Goal: Task Accomplishment & Management: Manage account settings

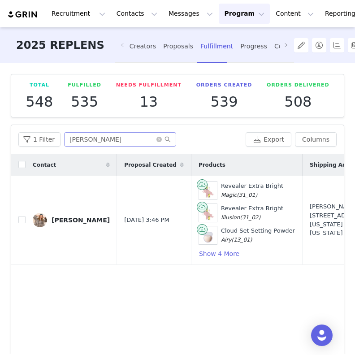
scroll to position [0, 282]
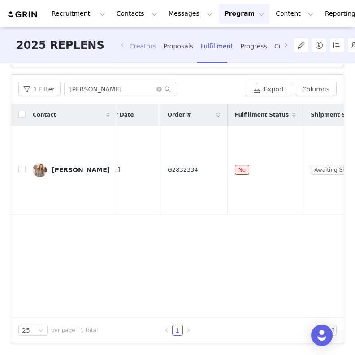
click at [135, 56] on div "Creators" at bounding box center [143, 47] width 27 height 24
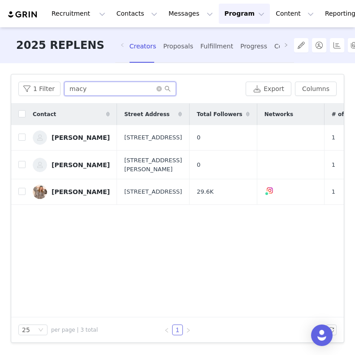
click at [92, 90] on input "macy" at bounding box center [120, 89] width 112 height 14
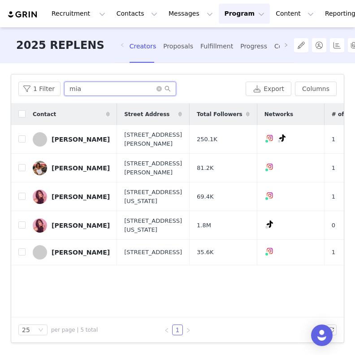
type input "mia"
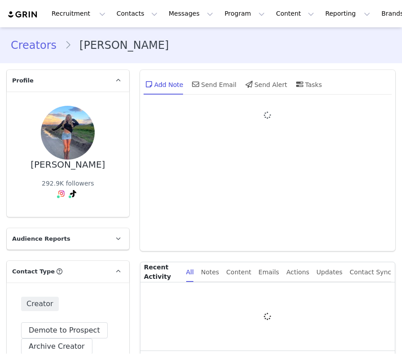
type input "+1 ([GEOGRAPHIC_DATA])"
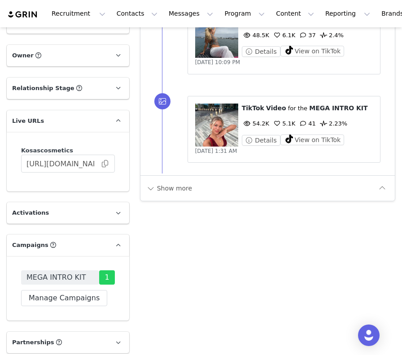
scroll to position [1005, 0]
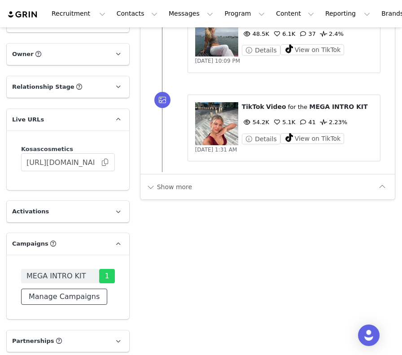
click at [76, 289] on button "Manage Campaigns" at bounding box center [64, 297] width 86 height 16
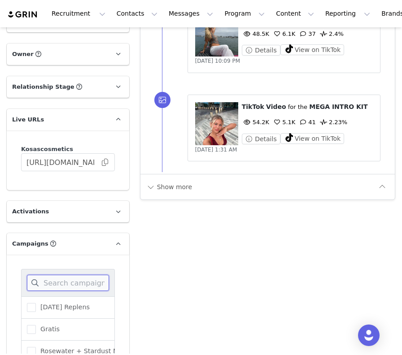
click at [79, 275] on input at bounding box center [68, 283] width 82 height 16
type input "rep"
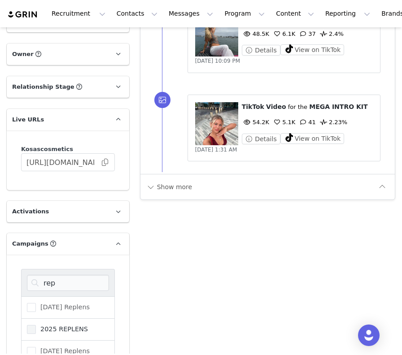
click at [64, 325] on span "2025 REPLENS" at bounding box center [62, 329] width 52 height 9
click at [36, 325] on input "2025 REPLENS" at bounding box center [36, 325] width 0 height 0
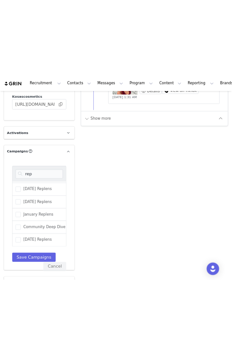
scroll to position [1118, 0]
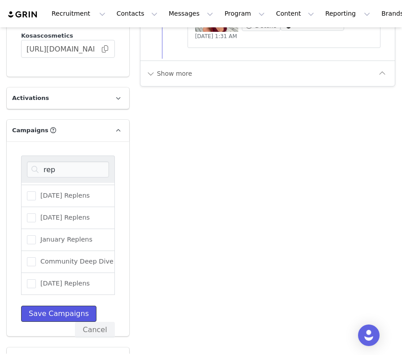
click at [61, 306] on button "Save Campaigns" at bounding box center [58, 314] width 75 height 16
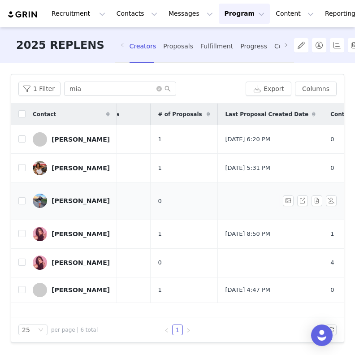
scroll to position [0, 235]
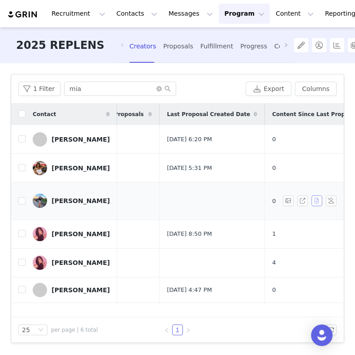
click at [316, 197] on button "button" at bounding box center [317, 200] width 11 height 11
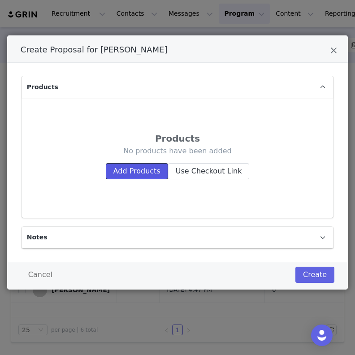
click at [138, 167] on button "Add Products" at bounding box center [137, 171] width 62 height 16
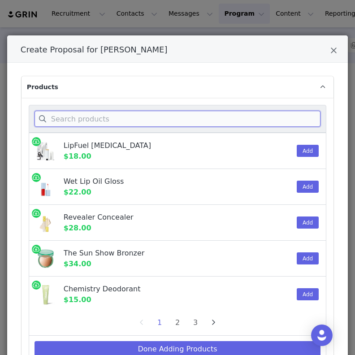
click at [88, 120] on input "Create Proposal for Mia Howerton" at bounding box center [178, 119] width 286 height 16
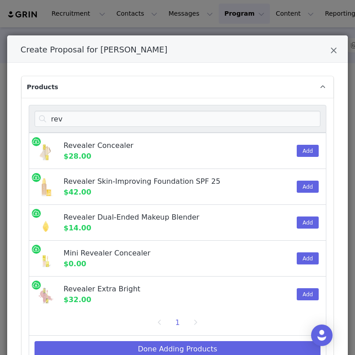
click at [296, 152] on div "Add" at bounding box center [303, 150] width 24 height 35
click at [302, 152] on button "Add" at bounding box center [308, 151] width 22 height 12
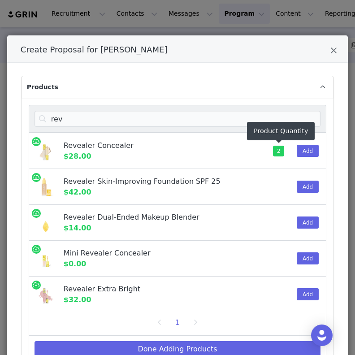
click at [235, 130] on div "rev" at bounding box center [178, 119] width 298 height 28
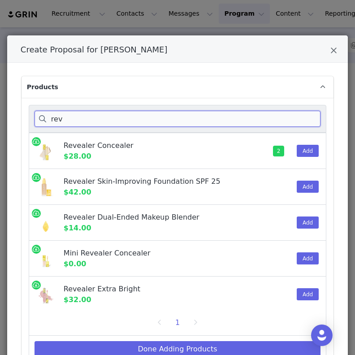
click at [233, 126] on input "rev" at bounding box center [178, 119] width 286 height 16
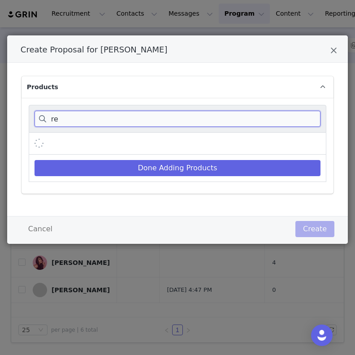
type input "r"
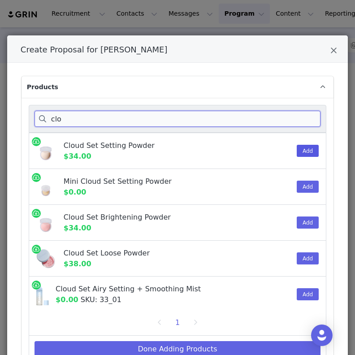
type input "clo"
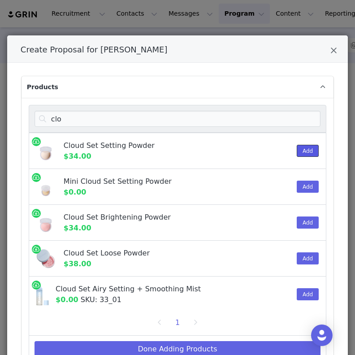
click at [313, 152] on button "Add" at bounding box center [308, 151] width 22 height 12
click at [302, 222] on button "Add" at bounding box center [308, 223] width 22 height 12
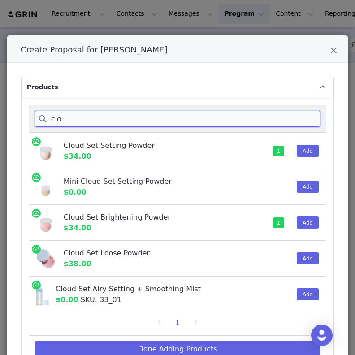
click at [146, 124] on input "clo" at bounding box center [178, 119] width 286 height 16
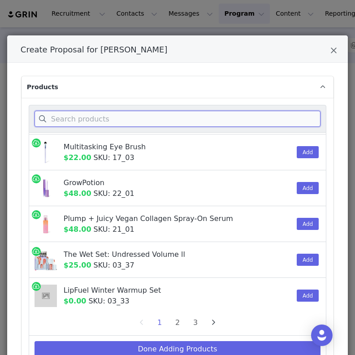
scroll to position [645, 0]
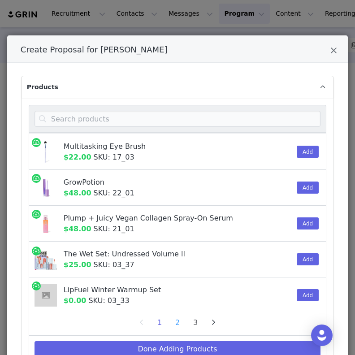
click at [177, 325] on li "2" at bounding box center [177, 323] width 13 height 13
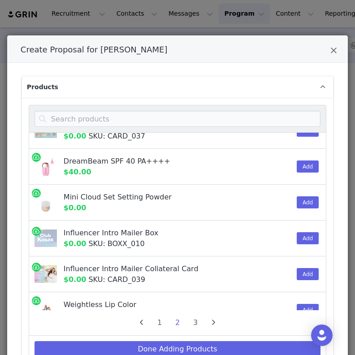
scroll to position [0, 0]
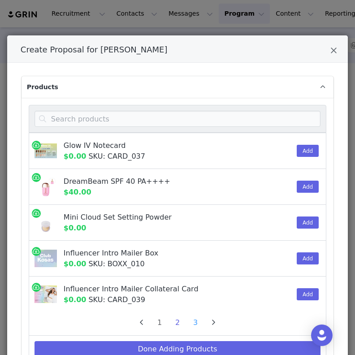
click at [199, 322] on li "3" at bounding box center [195, 323] width 13 height 13
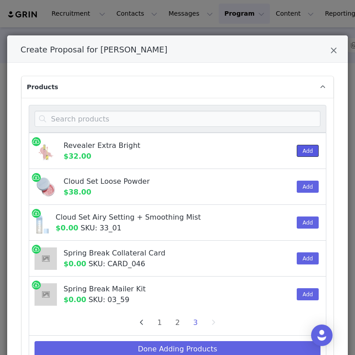
click at [304, 150] on button "Add" at bounding box center [308, 151] width 22 height 12
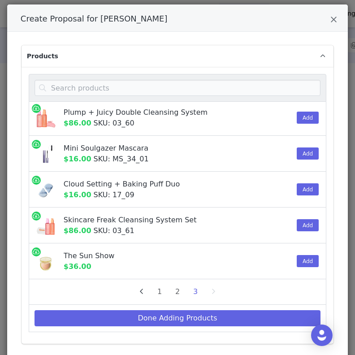
scroll to position [31, 0]
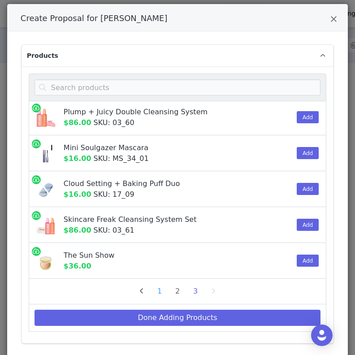
click at [166, 291] on li "1" at bounding box center [159, 291] width 13 height 13
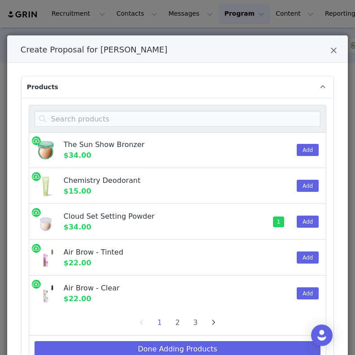
scroll to position [97, 0]
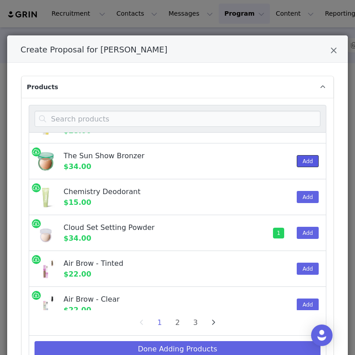
click at [310, 162] on button "Add" at bounding box center [308, 161] width 22 height 12
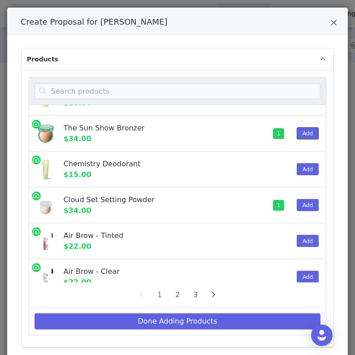
scroll to position [60, 0]
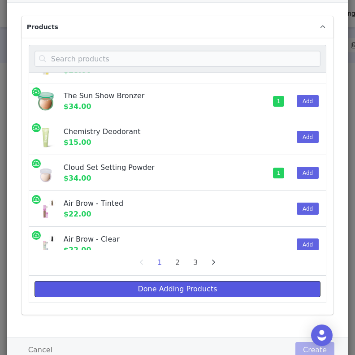
click at [182, 290] on button "Done Adding Products" at bounding box center [178, 289] width 286 height 16
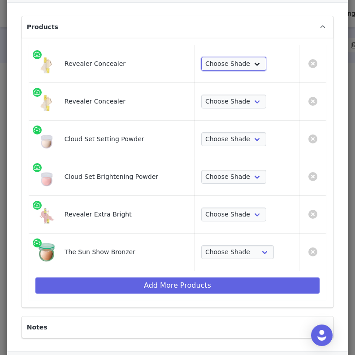
click at [229, 68] on select "Choose Shade Tone 0.5 N Tone 0.7 C Tone 01 N Tone 1.5 C Tone 02 W Tone 2.3 N To…" at bounding box center [233, 64] width 65 height 14
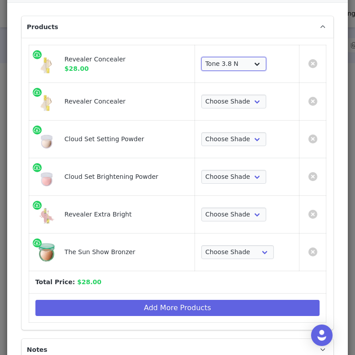
click at [237, 59] on select "Choose Shade Tone 0.5 N Tone 0.7 C Tone 01 N Tone 1.5 C Tone 02 W Tone 2.3 N To…" at bounding box center [233, 64] width 65 height 14
select select "28418360"
click at [217, 103] on select "Choose Shade Tone 0.5 N Tone 0.7 C Tone 01 N Tone 1.5 C Tone 02 W Tone 2.3 N To…" at bounding box center [233, 102] width 65 height 14
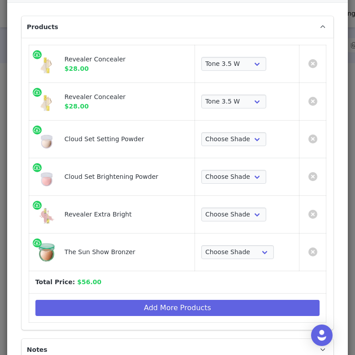
click at [153, 208] on div "Revealer Extra Bright" at bounding box center [111, 214] width 153 height 25
click at [241, 102] on select "Choose Shade Tone 0.5 N Tone 0.7 C Tone 01 N Tone 1.5 C Tone 02 W Tone 2.3 N To…" at bounding box center [233, 102] width 65 height 14
click at [233, 104] on select "Choose Shade Tone 0.5 N Tone 0.7 C Tone 01 N Tone 1.5 C Tone 02 W Tone 2.3 N To…" at bounding box center [233, 102] width 65 height 14
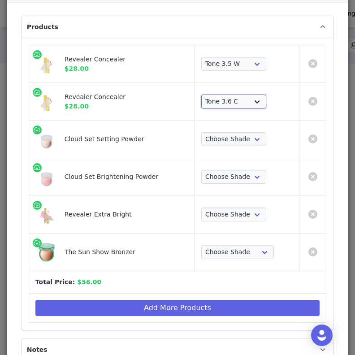
select select "28418362"
click at [226, 141] on select "Choose Shade Airy Breezy Feathery Comfy Cushiony Pillowy Softly Silky Velvety D…" at bounding box center [233, 139] width 65 height 14
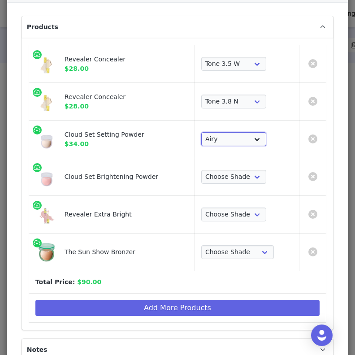
click at [225, 138] on select "Choose Shade Airy Breezy Feathery Comfy Cushiony Pillowy Softly Silky Velvety D…" at bounding box center [233, 139] width 65 height 14
select select "7588769"
click at [234, 175] on select "Choose Shade Candy Buttery Peachy" at bounding box center [233, 177] width 65 height 14
select select "24691456"
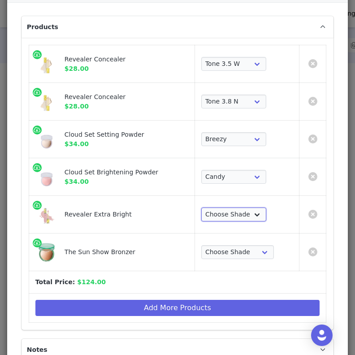
click at [232, 211] on select "Choose Shade Magic Illusion Fantasy Alchemy Supernatural" at bounding box center [233, 215] width 65 height 14
select select "28417508"
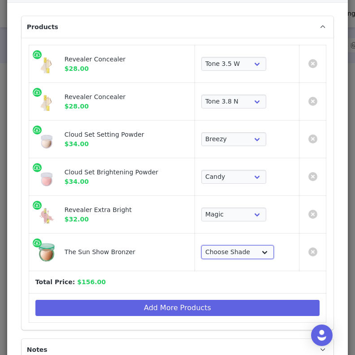
click at [232, 248] on select "Choose Shade Light Medium Deep Waves Beachy Escape Paradise Tropic" at bounding box center [237, 252] width 73 height 14
select select "20288643"
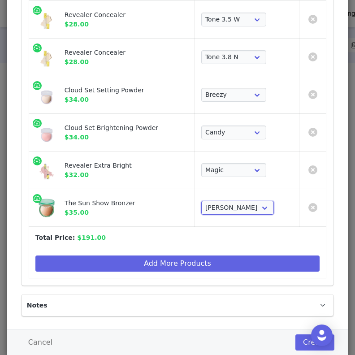
scroll to position [104, 0]
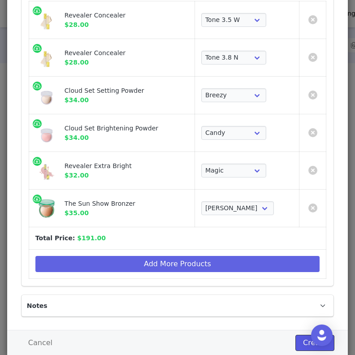
click at [301, 346] on button "Create" at bounding box center [314, 343] width 39 height 16
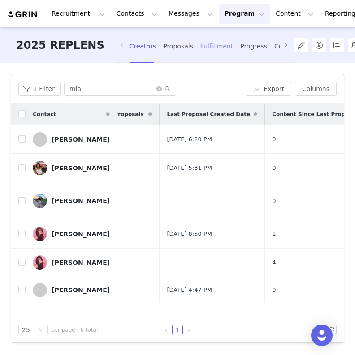
click at [200, 50] on div "Fulfillment" at bounding box center [216, 47] width 33 height 24
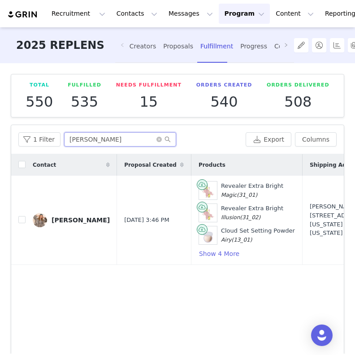
click at [111, 142] on input "[PERSON_NAME]" at bounding box center [120, 139] width 112 height 14
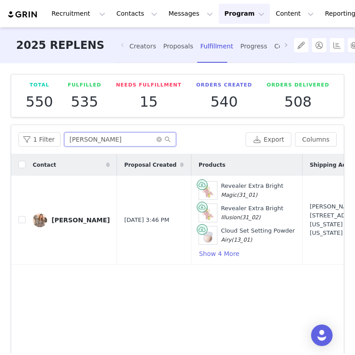
click at [111, 142] on input "[PERSON_NAME]" at bounding box center [120, 139] width 112 height 14
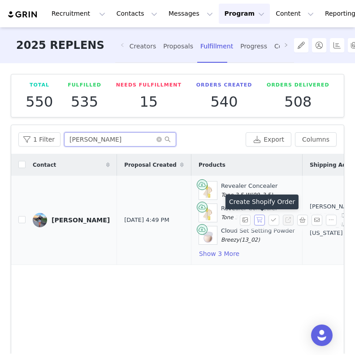
type input "mia hower"
click at [257, 221] on button "button" at bounding box center [259, 220] width 11 height 11
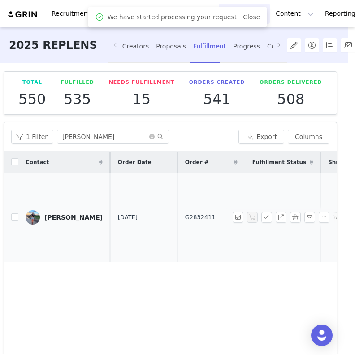
scroll to position [0, 265]
click at [178, 215] on span "G2832411" at bounding box center [193, 217] width 30 height 9
copy span "G2832411"
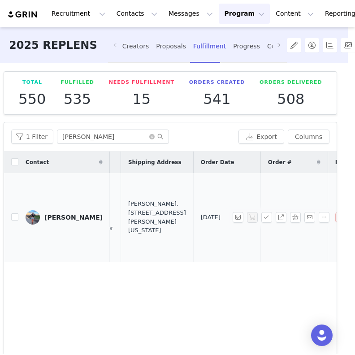
scroll to position [0, 163]
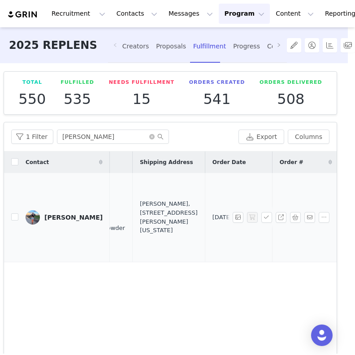
click at [140, 213] on div "Mia Howerton, 28541 Rustic Glen St. Menifee, California 92584 United States" at bounding box center [169, 217] width 58 height 35
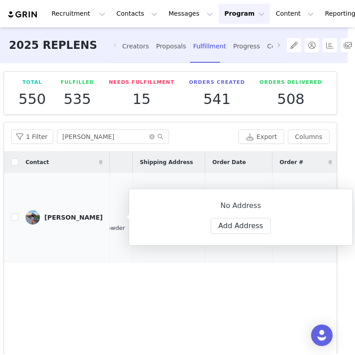
click at [138, 213] on div "No Address Label First Name Mia Last Name Howerton Email mia@talentnation.live …" at bounding box center [241, 217] width 224 height 57
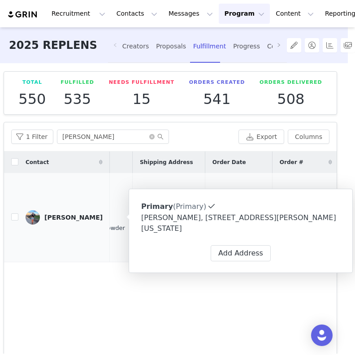
click at [138, 213] on div "Primary (Primary) Label Primary First Name Mia Last Name Howerton Email mia@tal…" at bounding box center [241, 231] width 224 height 84
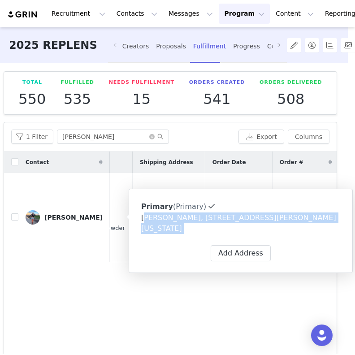
copy div "Mia Howerton, 28541 Rustic Glen St. Menifee, California 92584 United States Lab…"
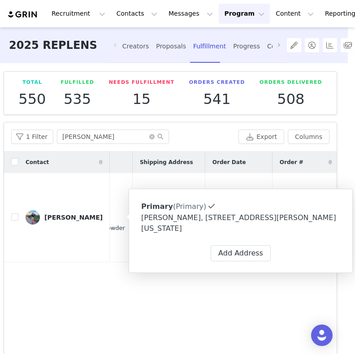
click at [205, 172] on th "Order Date" at bounding box center [238, 163] width 67 height 22
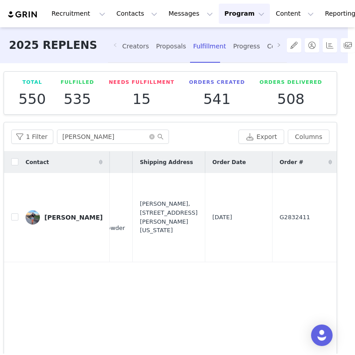
click at [220, 19] on button "Program Program" at bounding box center [244, 14] width 51 height 20
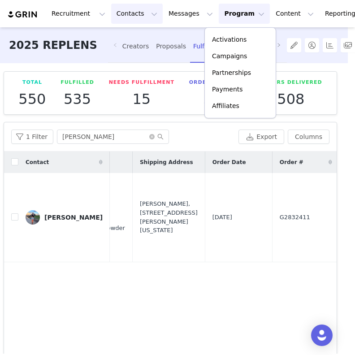
click at [121, 19] on button "Contacts Contacts" at bounding box center [137, 14] width 52 height 20
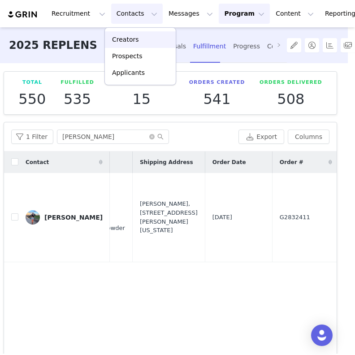
click at [132, 45] on link "Creators" at bounding box center [140, 39] width 71 height 17
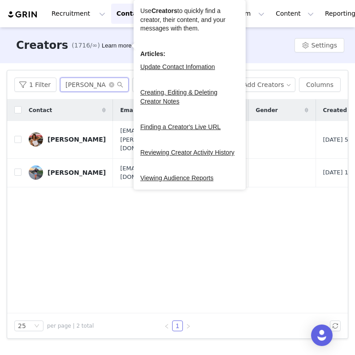
click at [94, 78] on input "mia ho" at bounding box center [94, 85] width 69 height 14
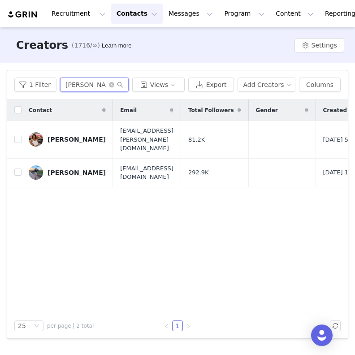
click at [94, 78] on input "mia ho" at bounding box center [94, 85] width 69 height 14
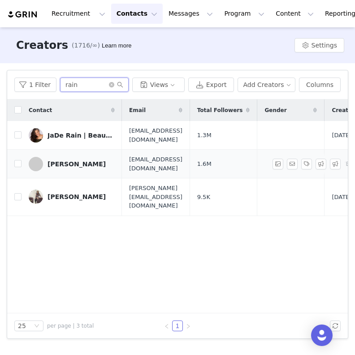
type input "rain"
click at [79, 167] on div "Rain Spencer" at bounding box center [77, 164] width 58 height 7
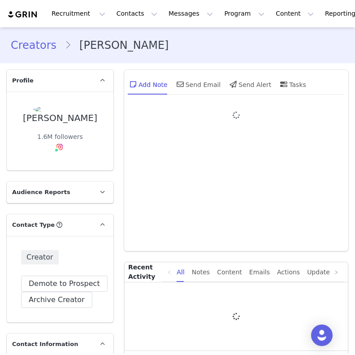
type input "+1 (United States)"
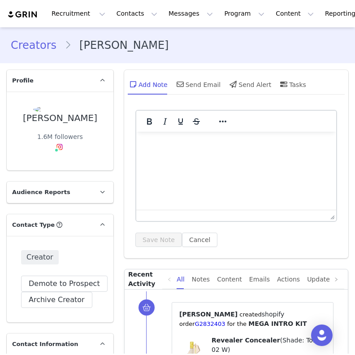
click at [39, 45] on link "Creators" at bounding box center [38, 45] width 54 height 16
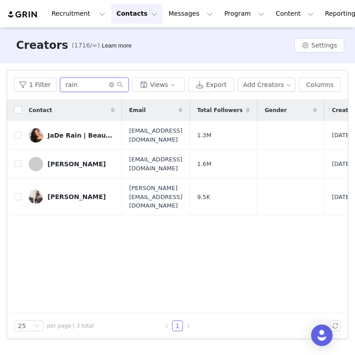
click at [92, 83] on input "rain" at bounding box center [94, 85] width 69 height 14
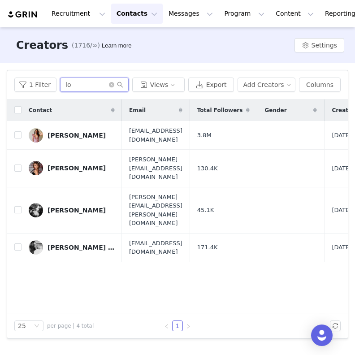
type input "l"
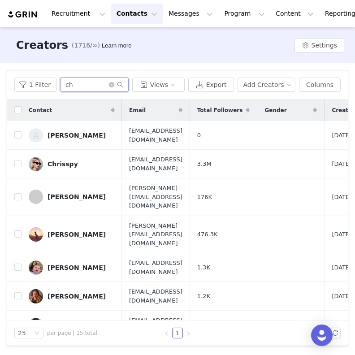
type input "c"
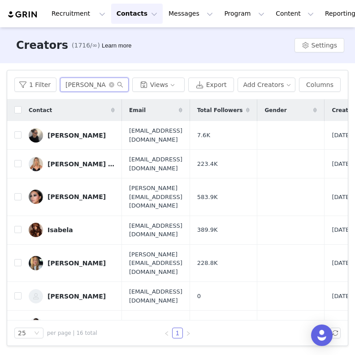
click at [90, 88] on input "isabel" at bounding box center [94, 85] width 69 height 14
type input "i"
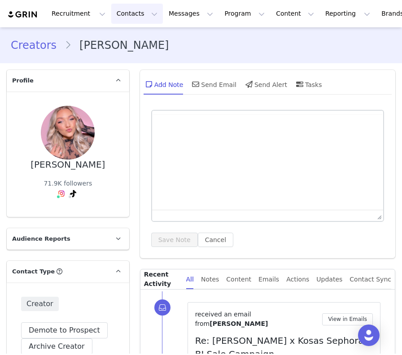
type input "+1 (United States)"
click at [121, 17] on button "Contacts Contacts" at bounding box center [137, 14] width 52 height 20
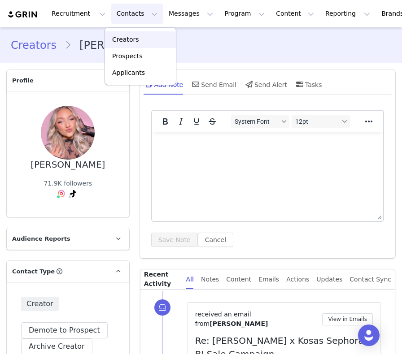
click at [117, 43] on p "Creators" at bounding box center [125, 39] width 27 height 9
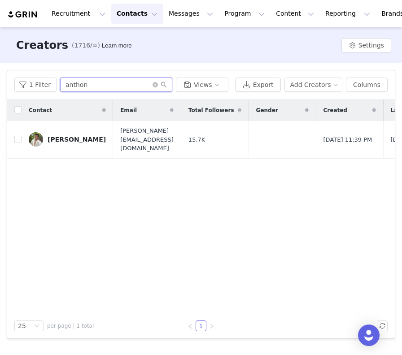
click at [101, 86] on input "anthon" at bounding box center [116, 85] width 112 height 14
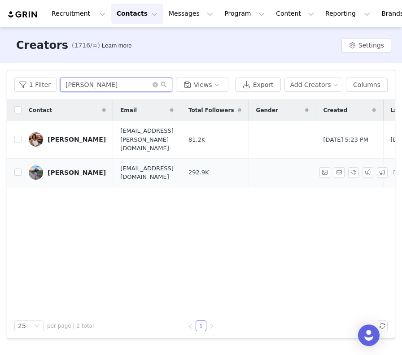
type input "mia ho"
click at [78, 169] on div "Mia Howerton" at bounding box center [77, 172] width 58 height 7
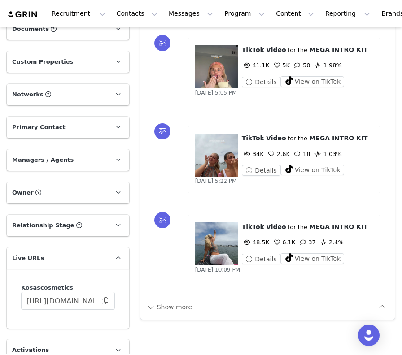
scroll to position [868, 0]
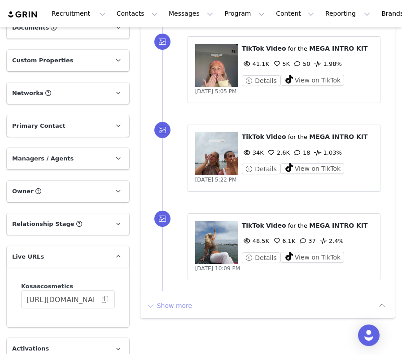
click at [181, 304] on button "Show more" at bounding box center [169, 306] width 47 height 14
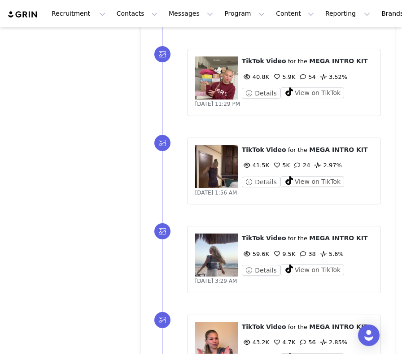
scroll to position [1725, 0]
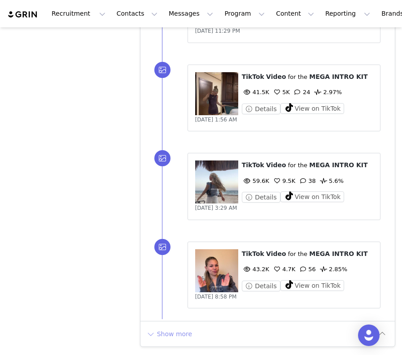
click at [181, 332] on button "Show more" at bounding box center [169, 334] width 47 height 14
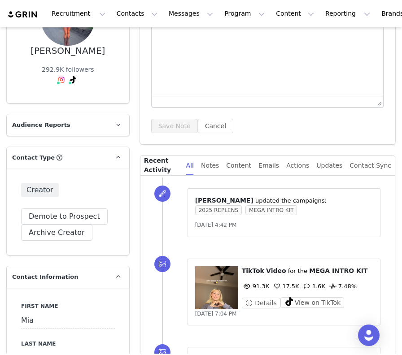
scroll to position [0, 0]
